Goal: Task Accomplishment & Management: Use online tool/utility

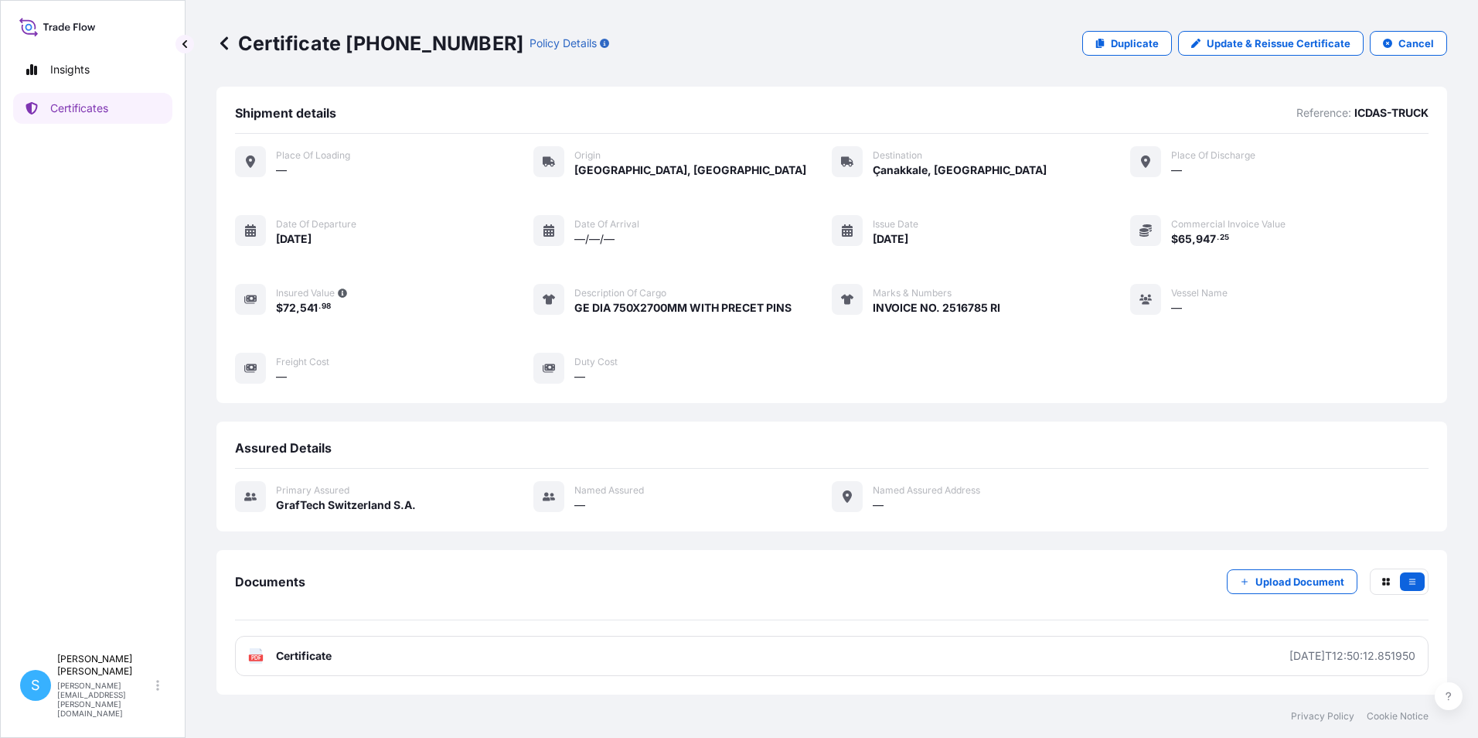
click at [223, 43] on icon at bounding box center [223, 43] width 15 height 15
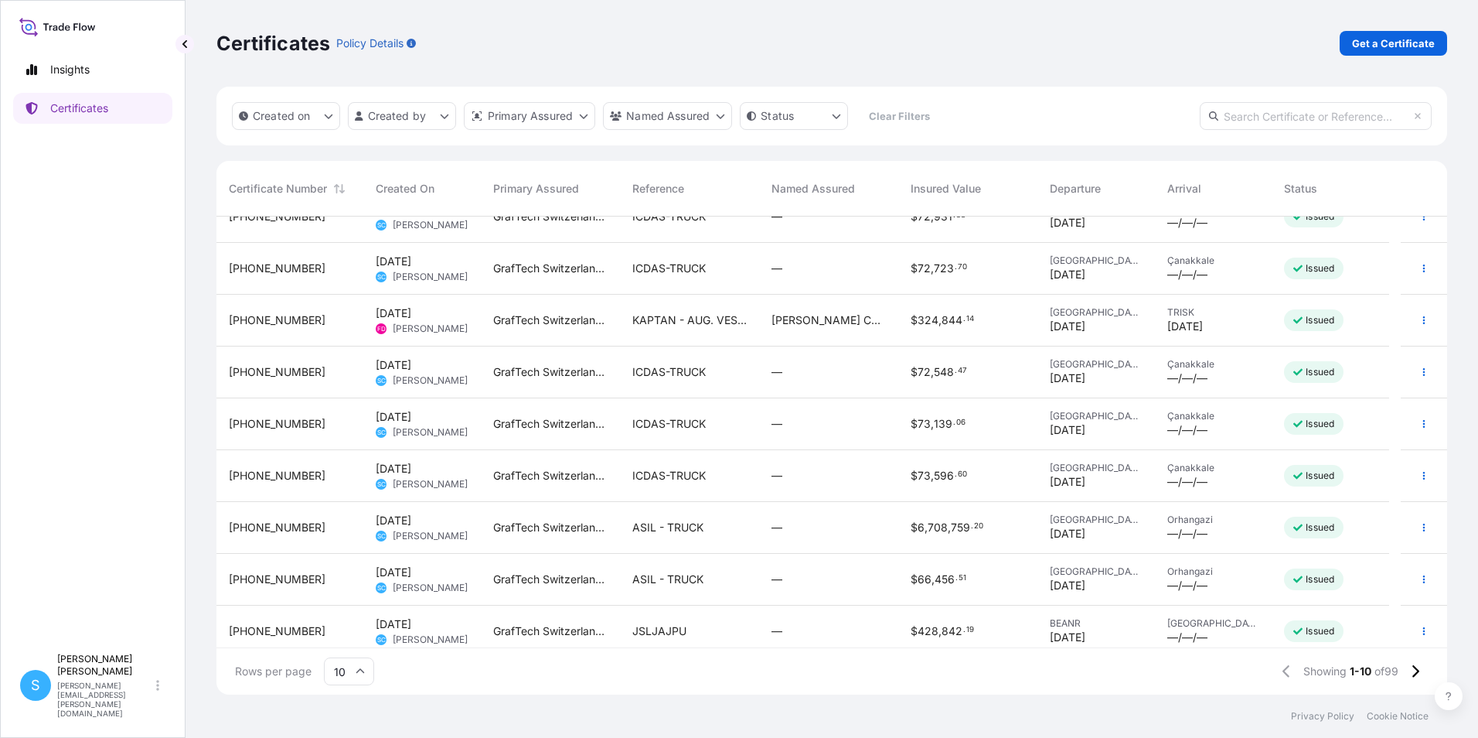
scroll to position [87, 0]
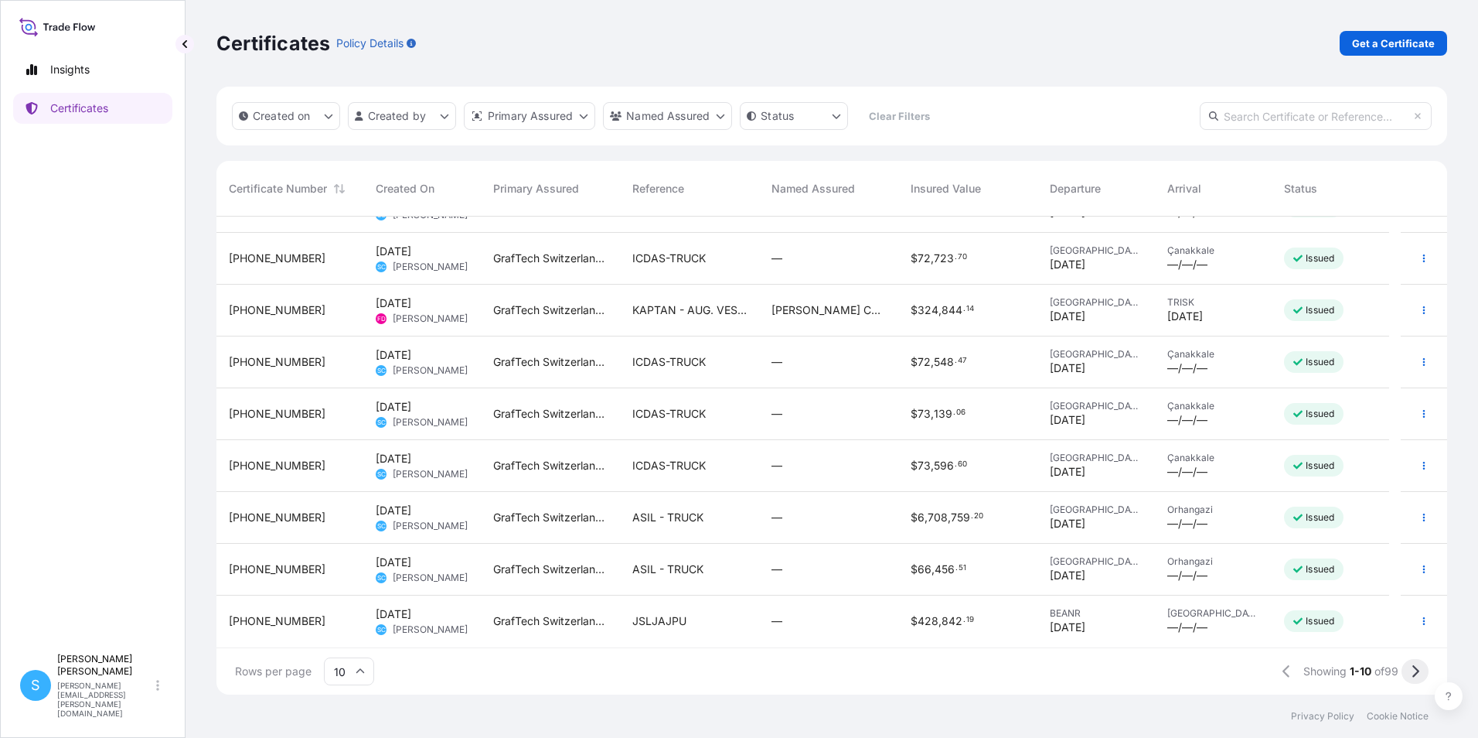
click at [1411, 669] on icon at bounding box center [1415, 671] width 9 height 14
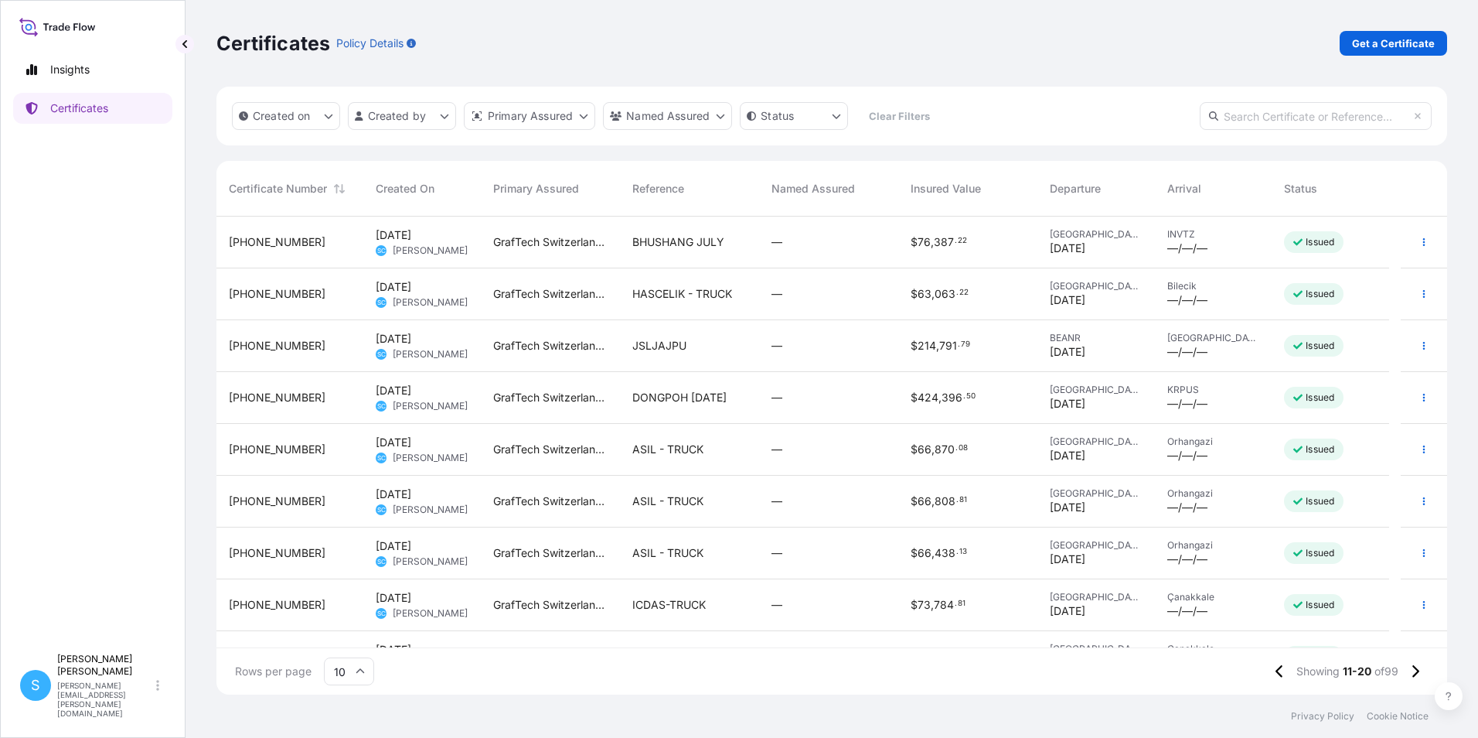
click at [716, 301] on span "HASCELIK - TRUCK" at bounding box center [682, 293] width 100 height 15
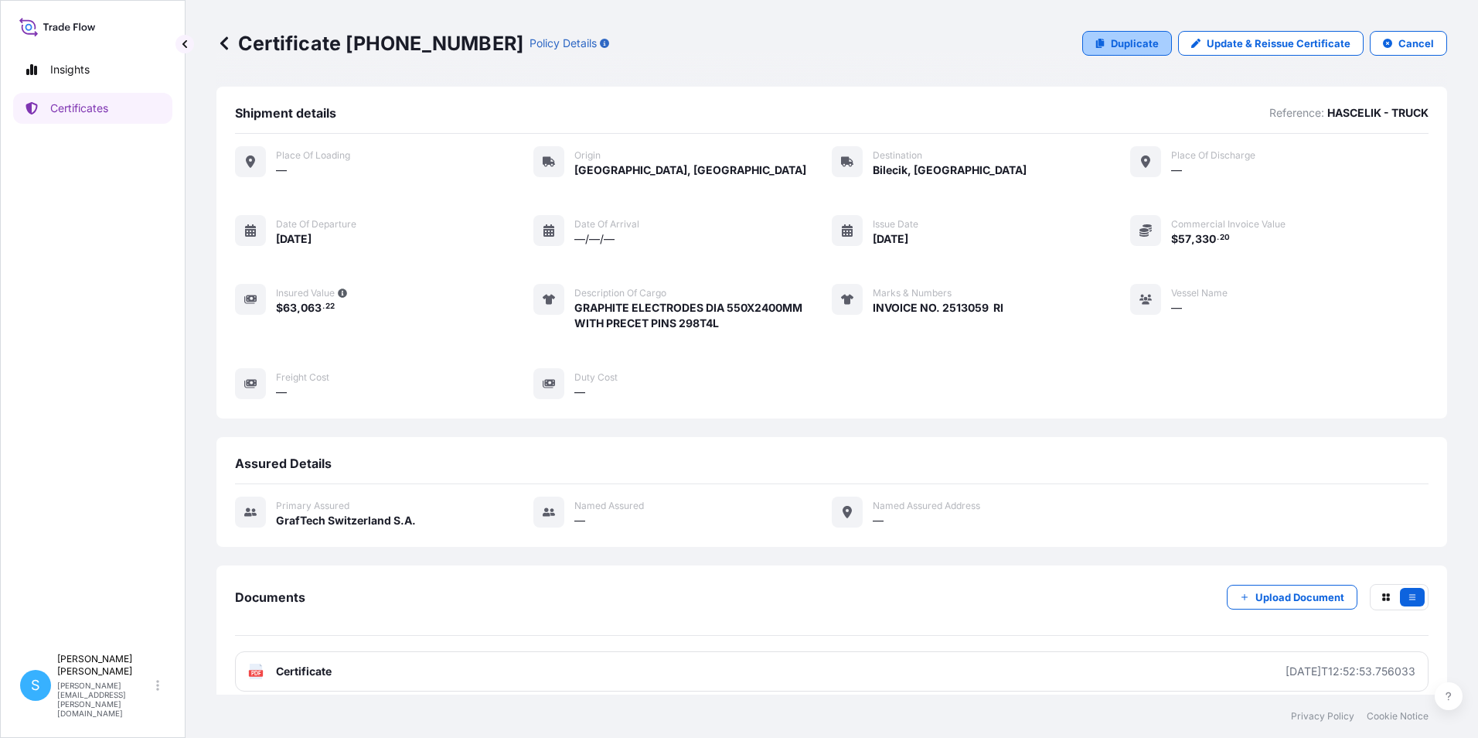
click at [1118, 47] on p "Duplicate" at bounding box center [1135, 43] width 48 height 15
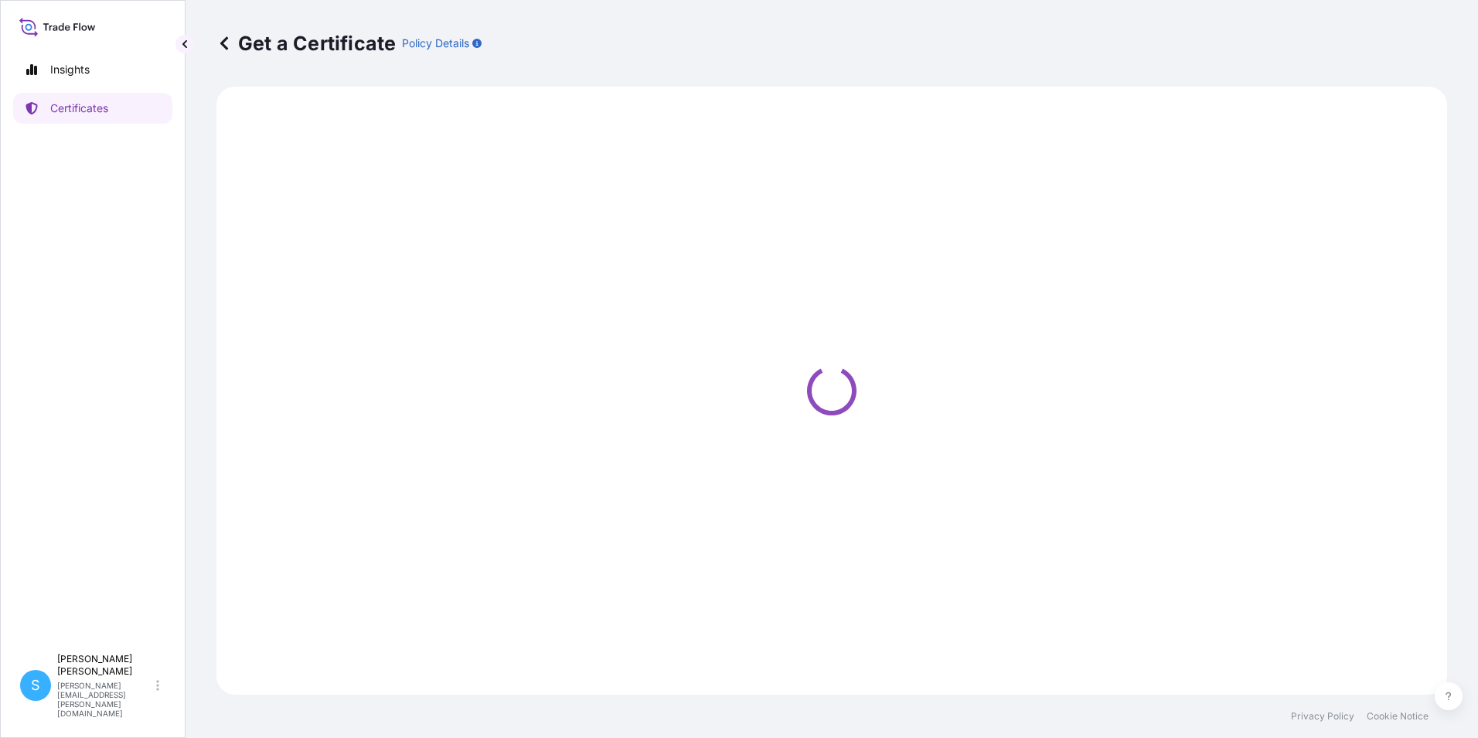
select select "Road"
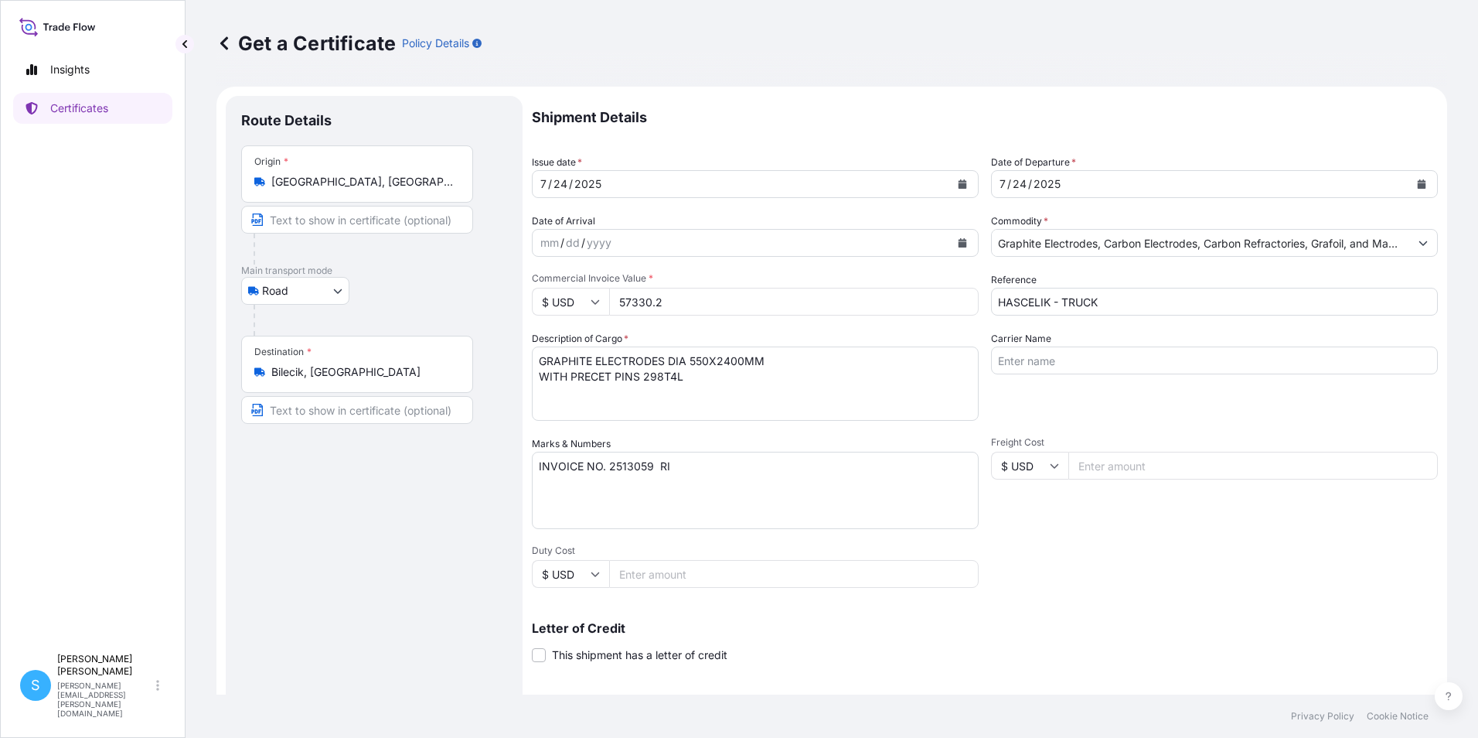
select select "31801"
click at [637, 190] on div "7 / 24 / 2025" at bounding box center [741, 184] width 417 height 28
click at [956, 189] on button "Calendar" at bounding box center [962, 184] width 25 height 25
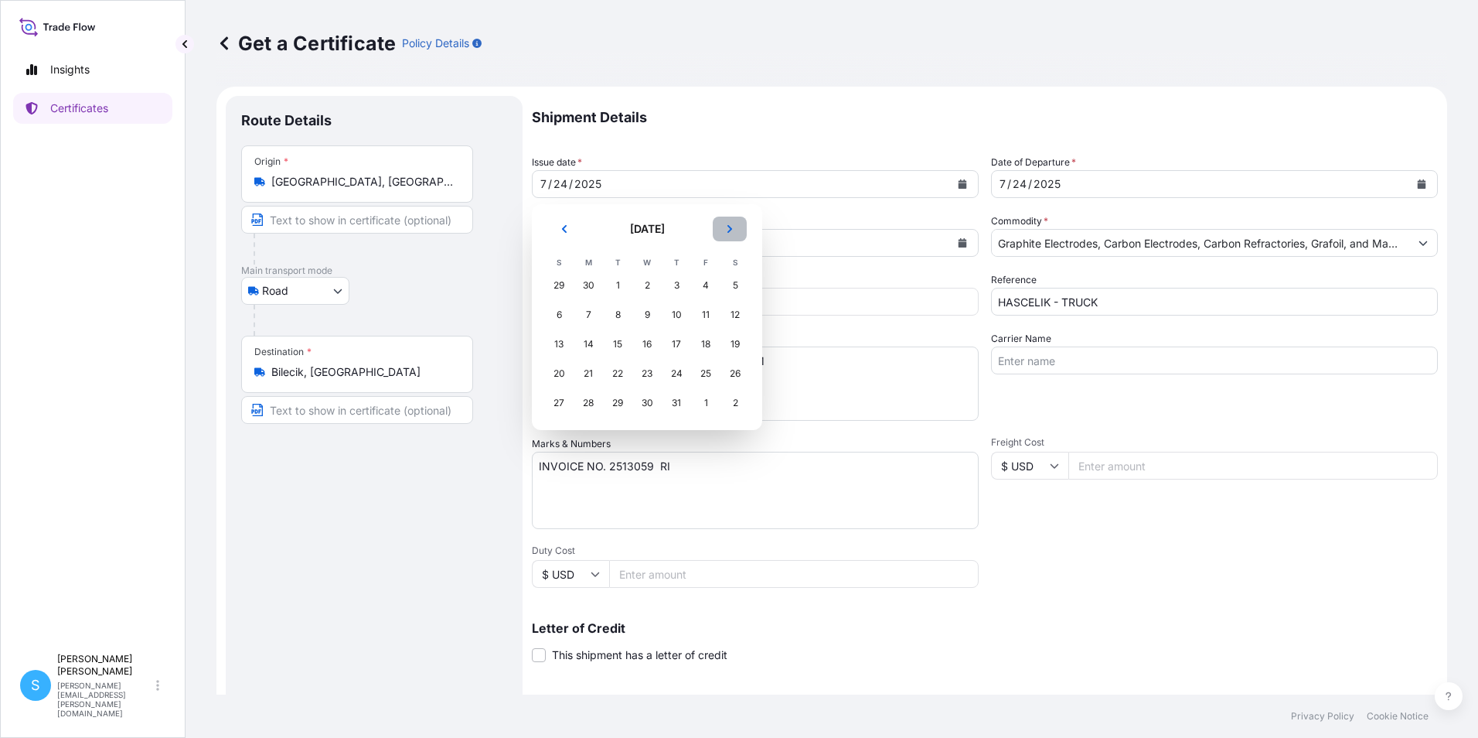
click at [727, 227] on icon "Next" at bounding box center [729, 228] width 9 height 9
click at [701, 312] on div "8" at bounding box center [706, 315] width 28 height 28
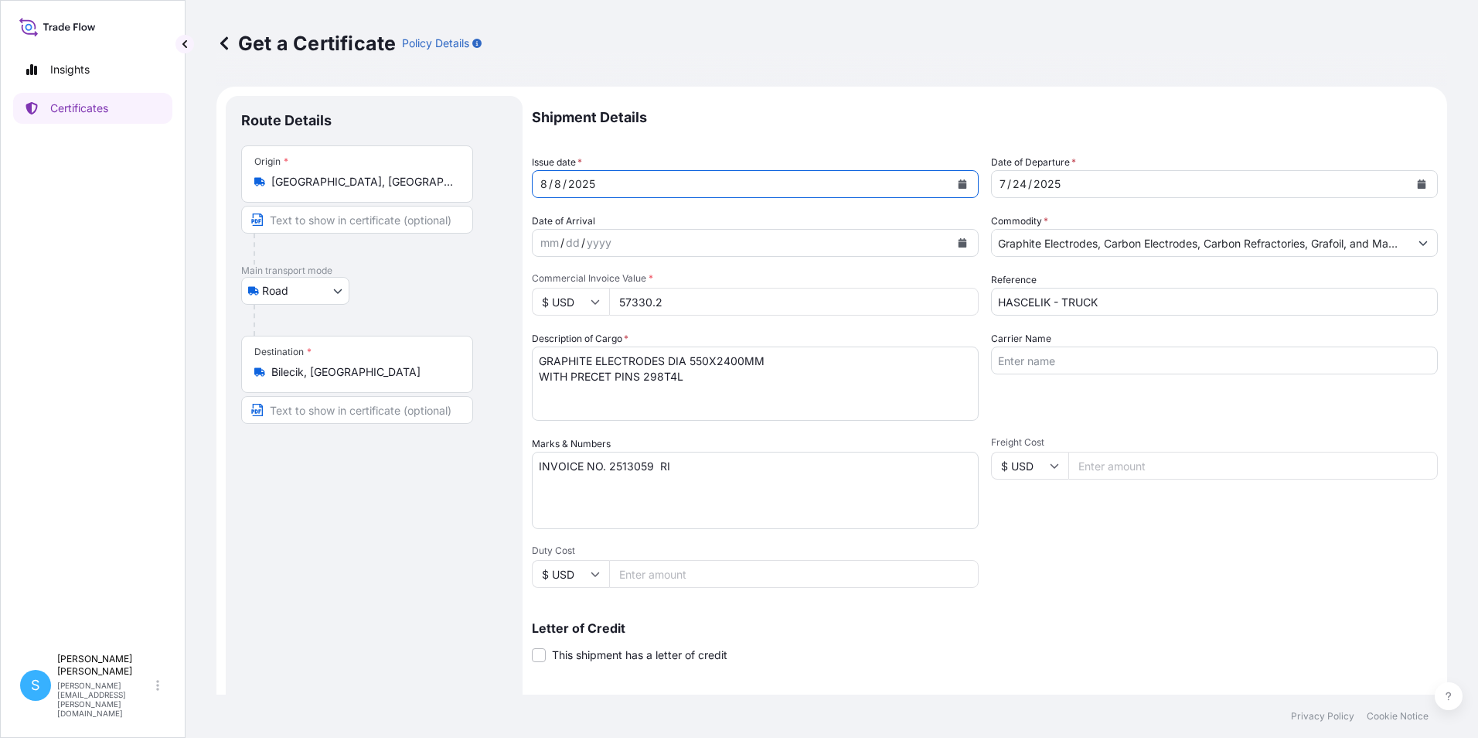
click at [1418, 187] on icon "Calendar" at bounding box center [1422, 183] width 9 height 9
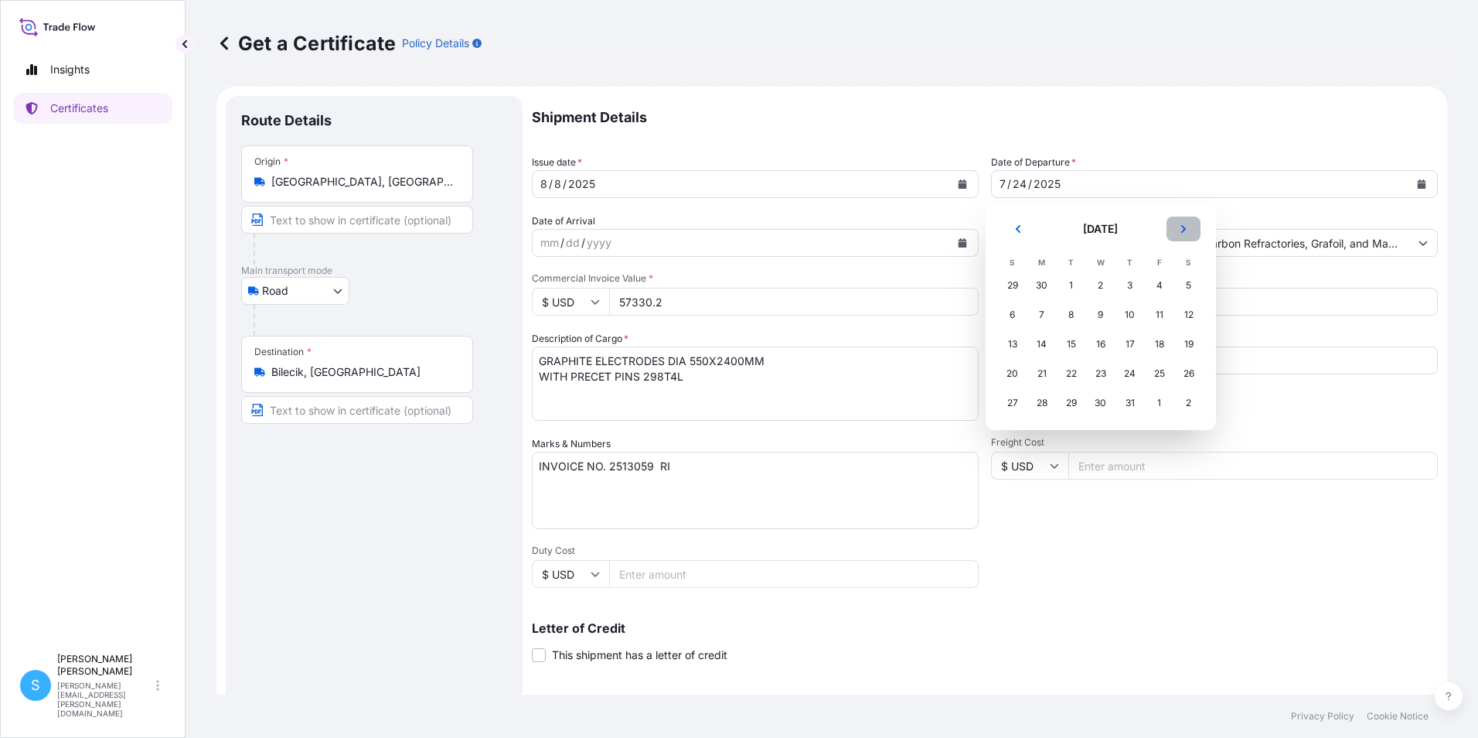
click at [1184, 230] on icon "Next" at bounding box center [1183, 228] width 9 height 9
click at [1153, 320] on div "8" at bounding box center [1160, 315] width 28 height 28
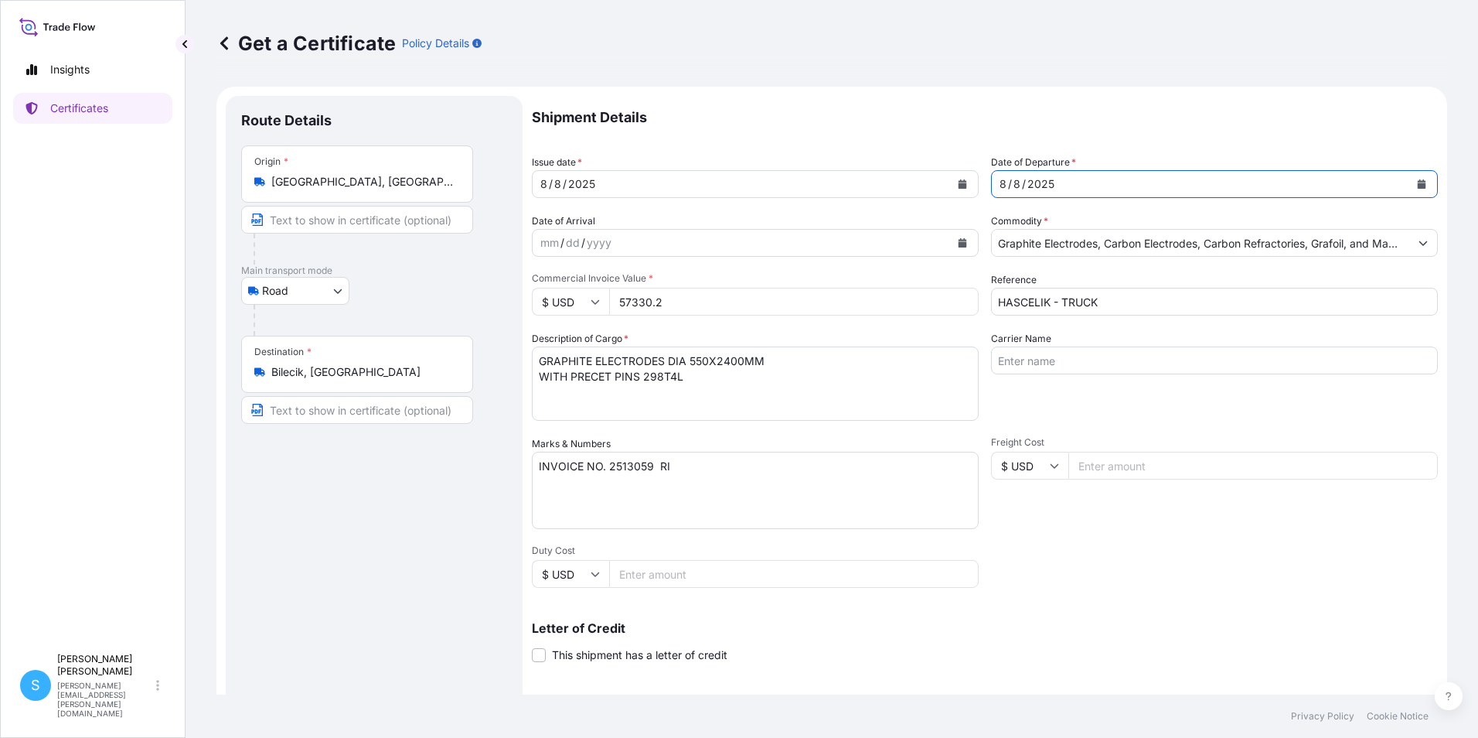
click at [958, 189] on button "Calendar" at bounding box center [962, 184] width 25 height 25
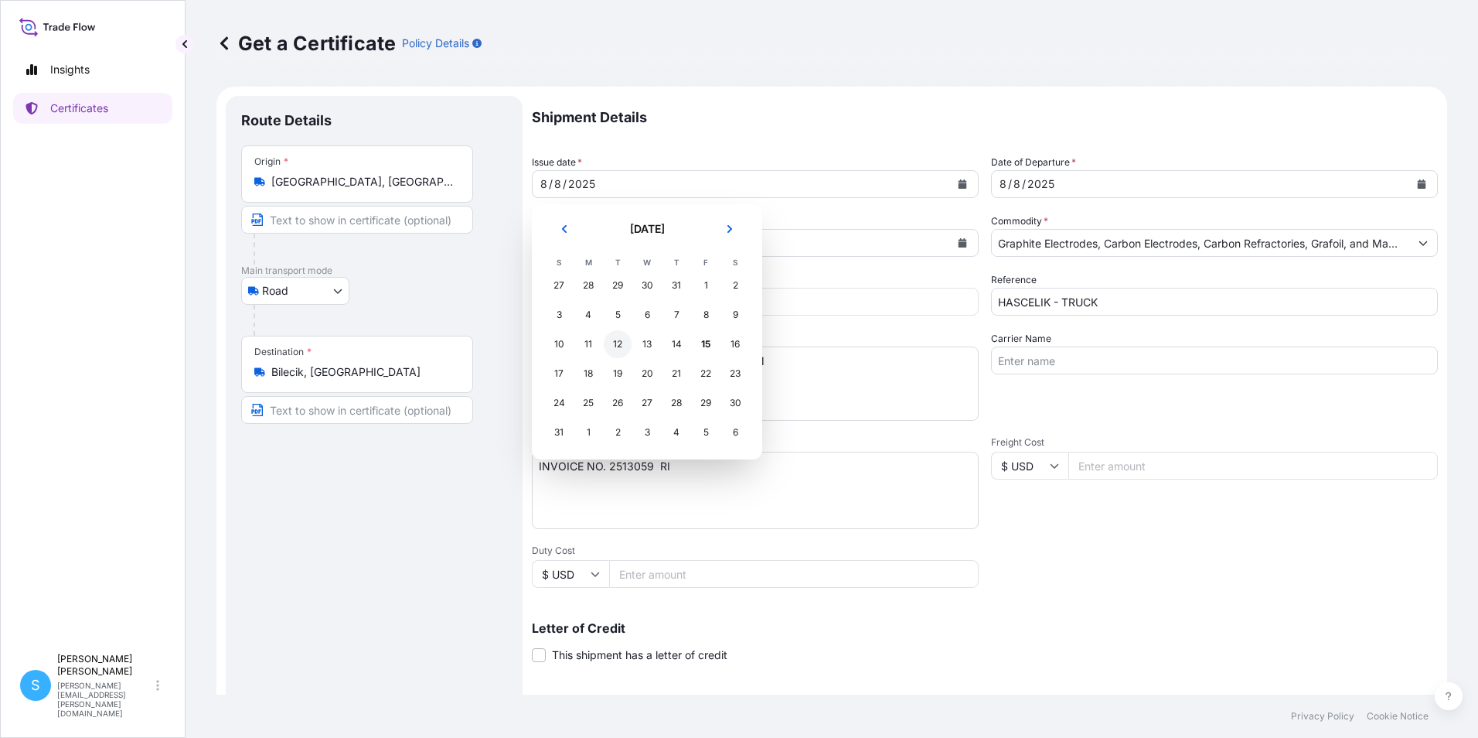
click at [615, 346] on div "12" at bounding box center [618, 344] width 28 height 28
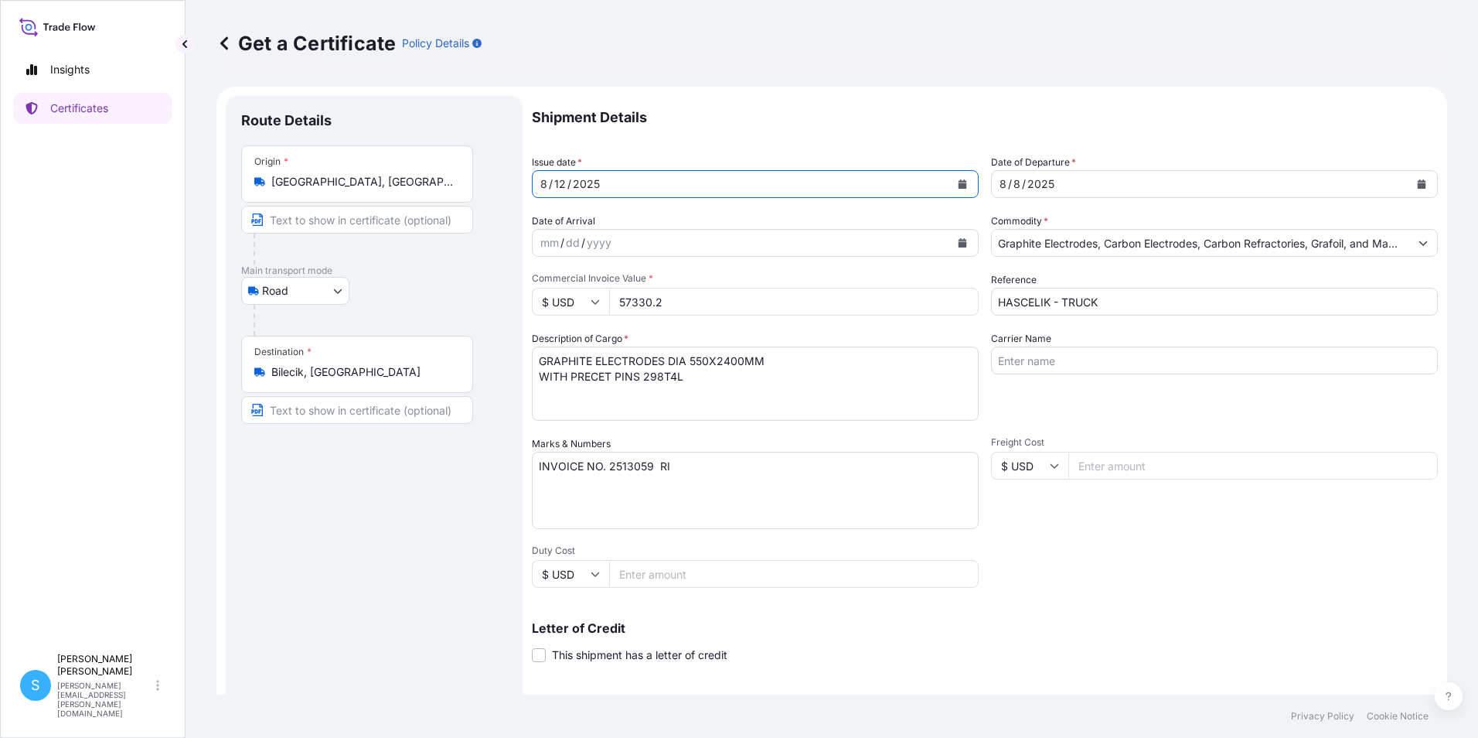
click at [1411, 189] on button "Calendar" at bounding box center [1421, 184] width 25 height 25
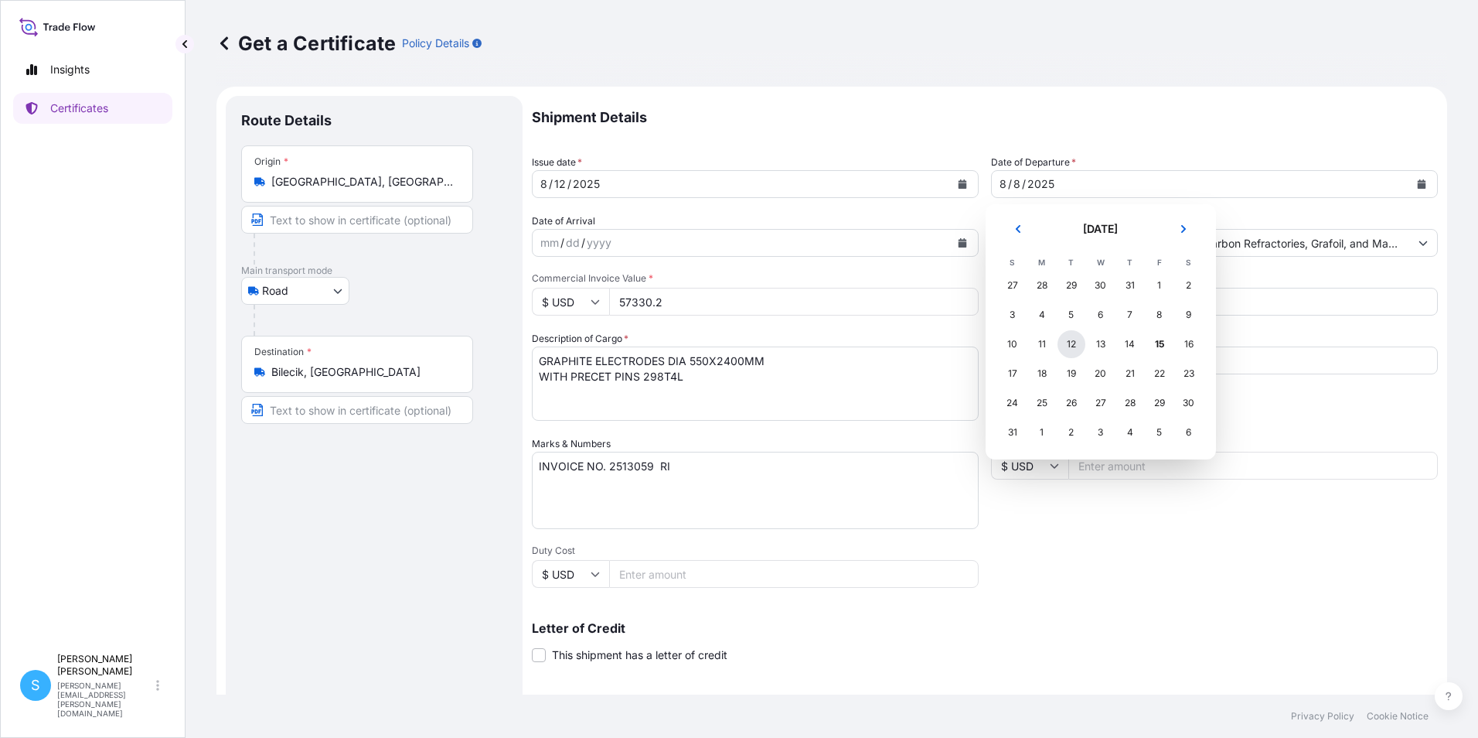
click at [1071, 343] on div "12" at bounding box center [1072, 344] width 28 height 28
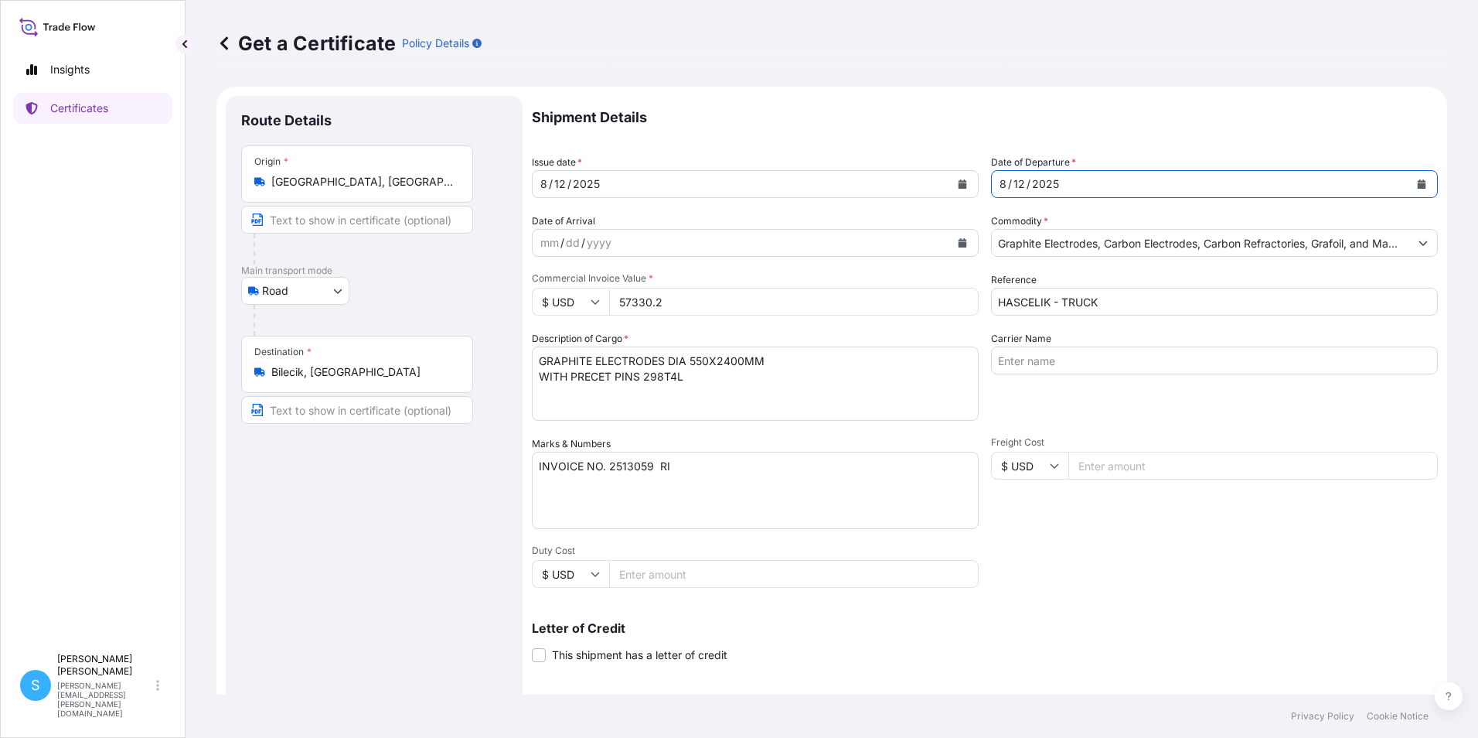
click at [632, 300] on input "57330.2" at bounding box center [794, 302] width 370 height 28
click at [681, 301] on input "55330.2" at bounding box center [794, 302] width 370 height 28
type input "55734.80"
click at [650, 467] on textarea "INVOICE NO. 2513059 RI" at bounding box center [755, 489] width 447 height 77
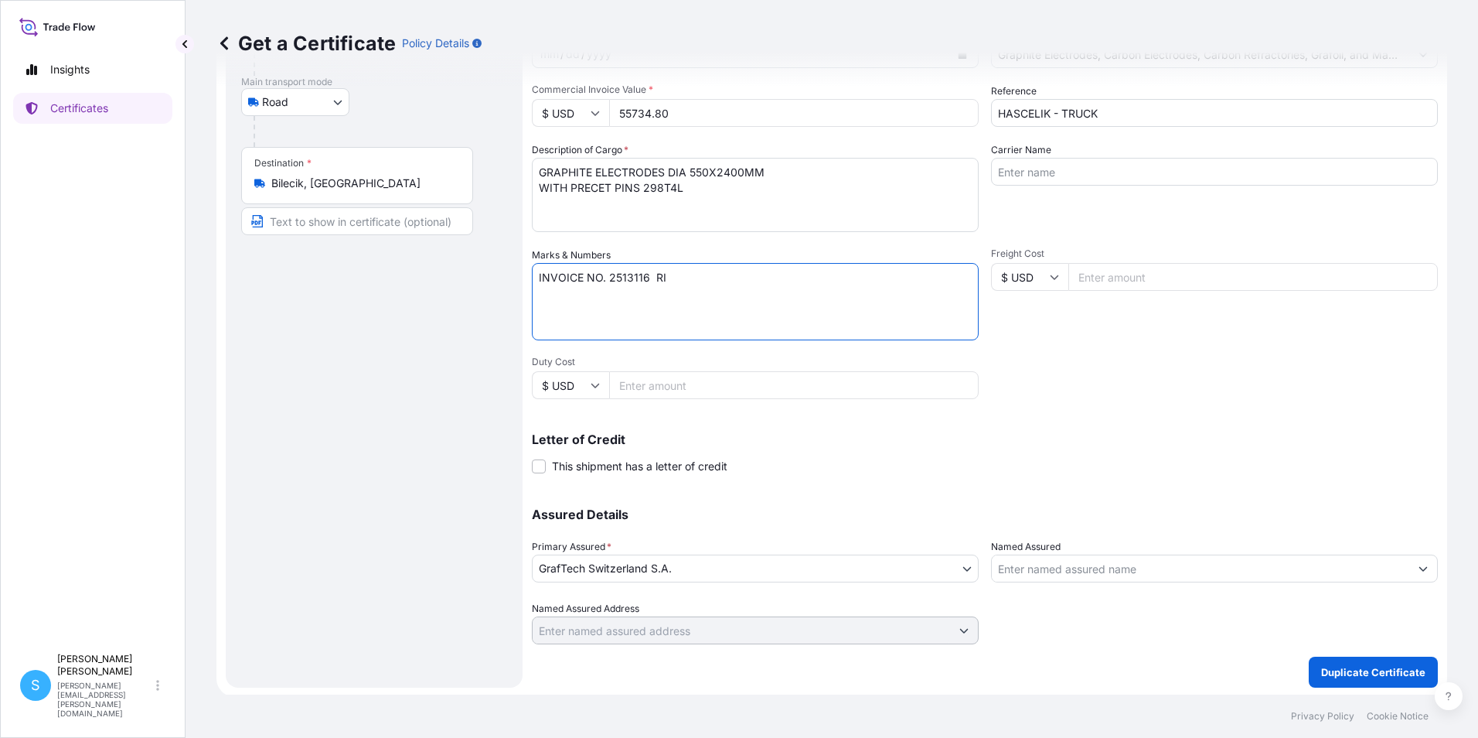
scroll to position [191, 0]
type textarea "INVOICE NO. 2513116 RI"
click at [1341, 666] on p "Duplicate Certificate" at bounding box center [1373, 669] width 104 height 15
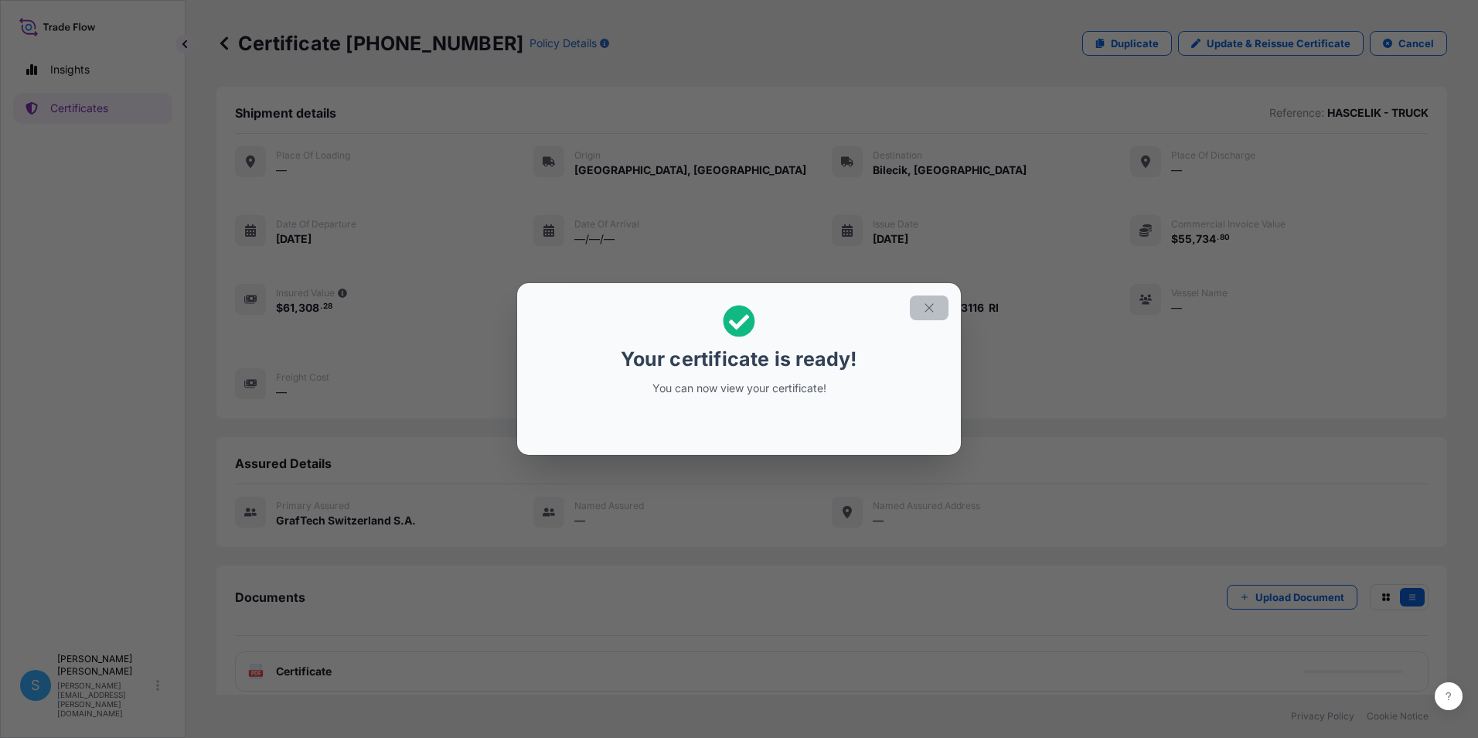
click at [926, 312] on icon "button" at bounding box center [929, 308] width 14 height 14
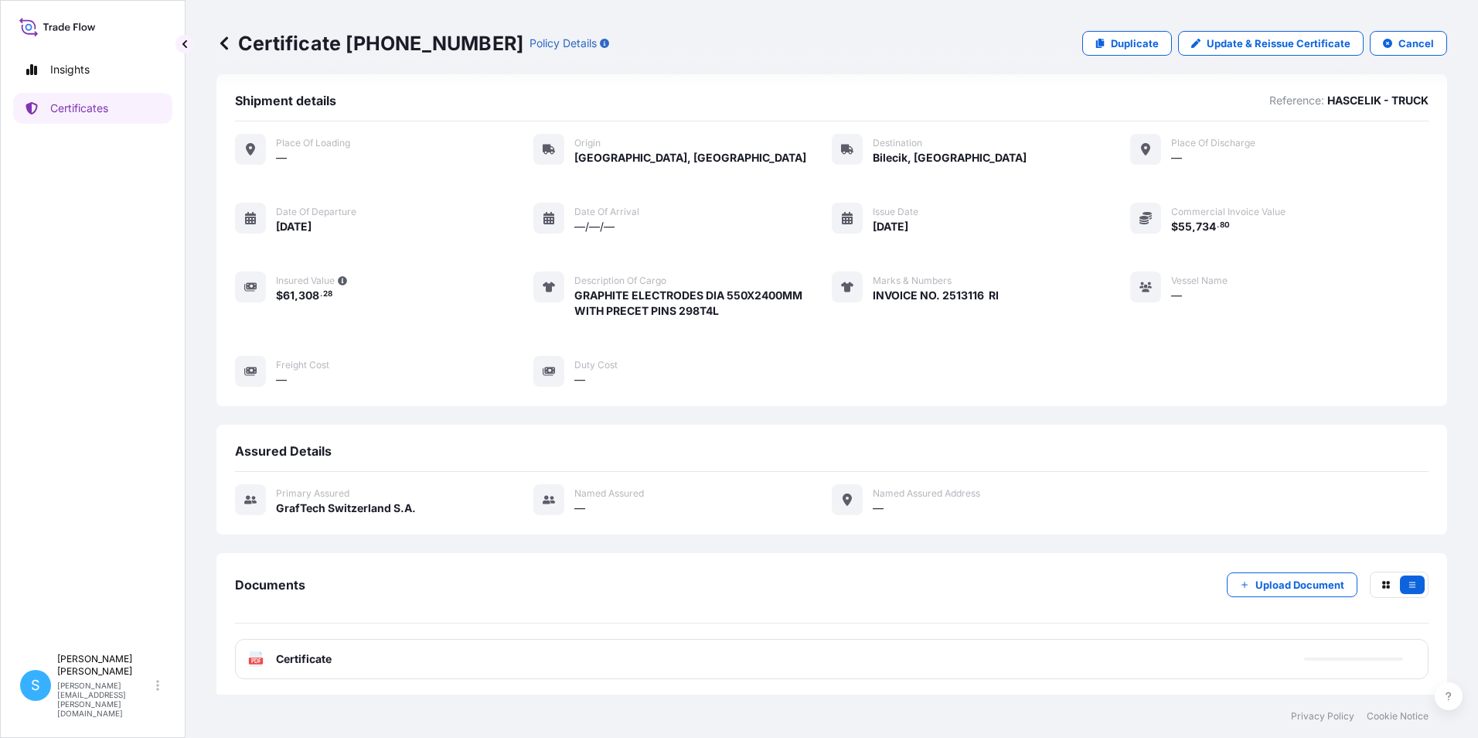
scroll to position [15, 0]
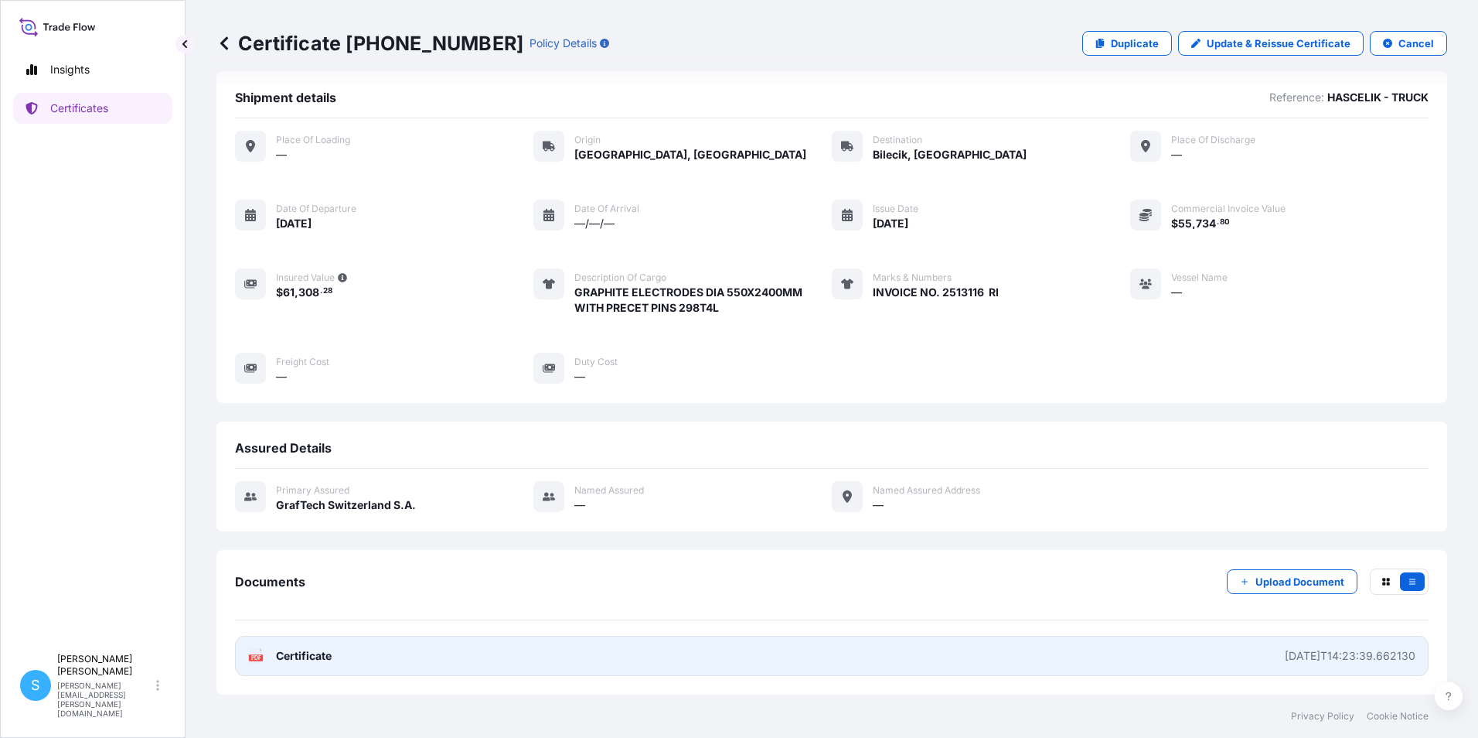
click at [257, 656] on text "PDF" at bounding box center [256, 657] width 10 height 5
